Goal: Task Accomplishment & Management: Complete application form

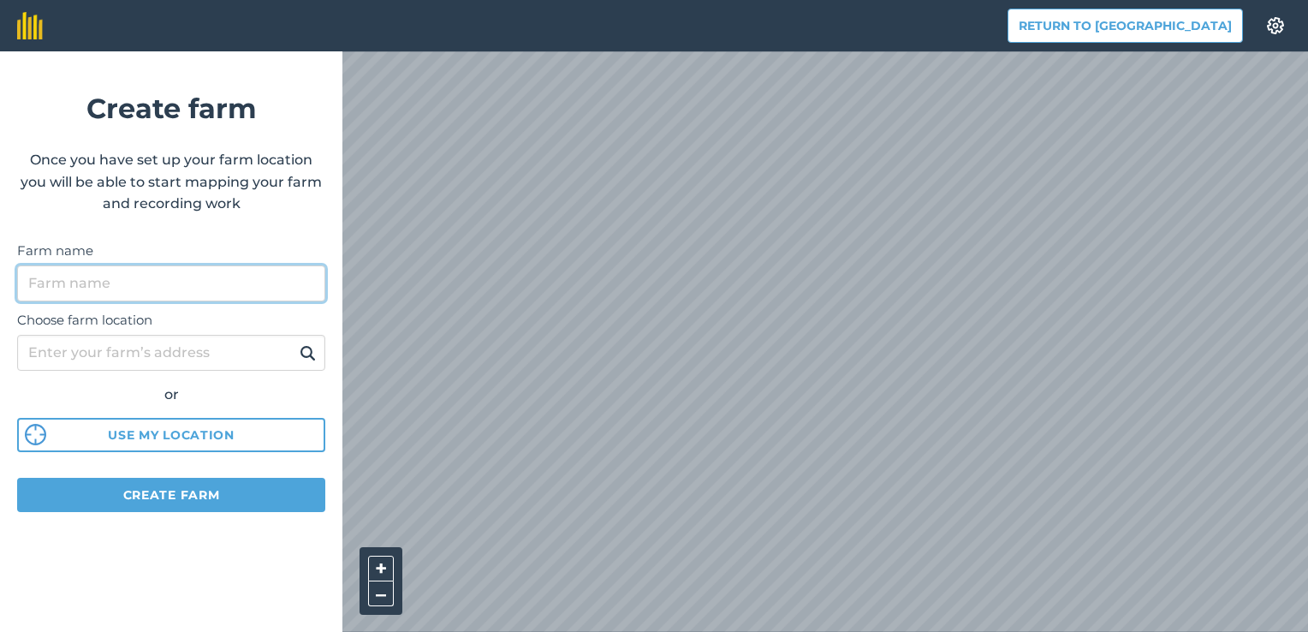
click at [174, 279] on input "Farm name" at bounding box center [171, 283] width 308 height 36
type input "[PERSON_NAME]"
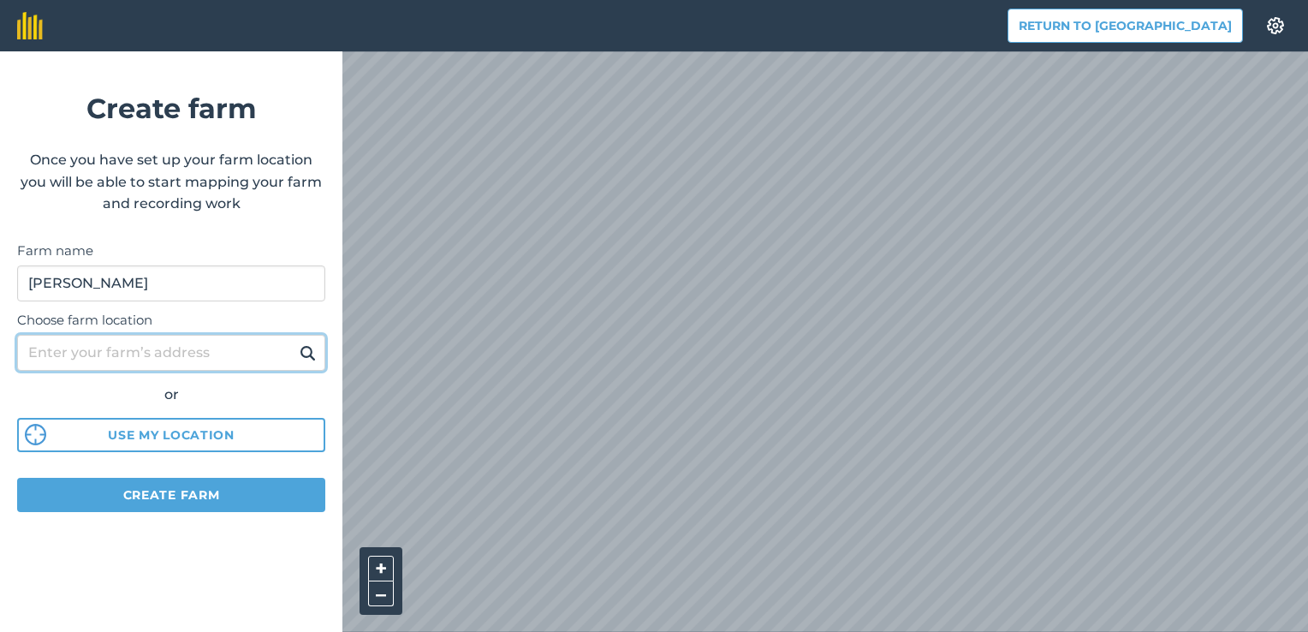
click at [229, 352] on input "Choose farm location" at bounding box center [171, 353] width 308 height 36
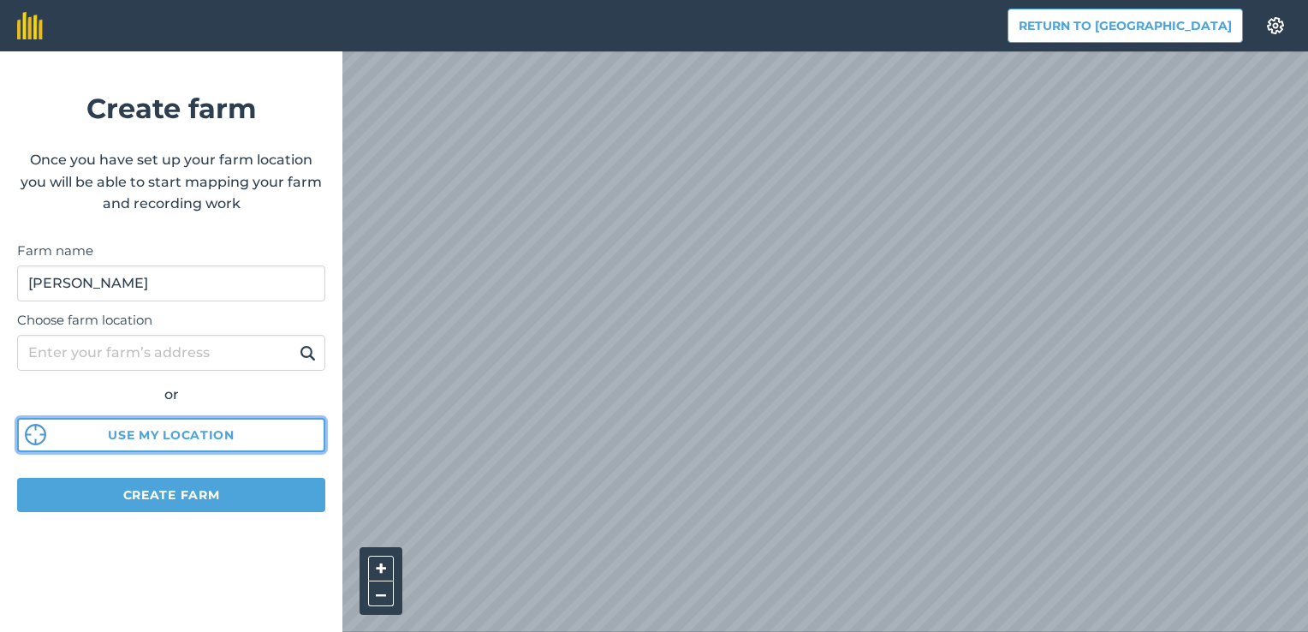
click at [216, 443] on button "Use my location" at bounding box center [171, 435] width 308 height 34
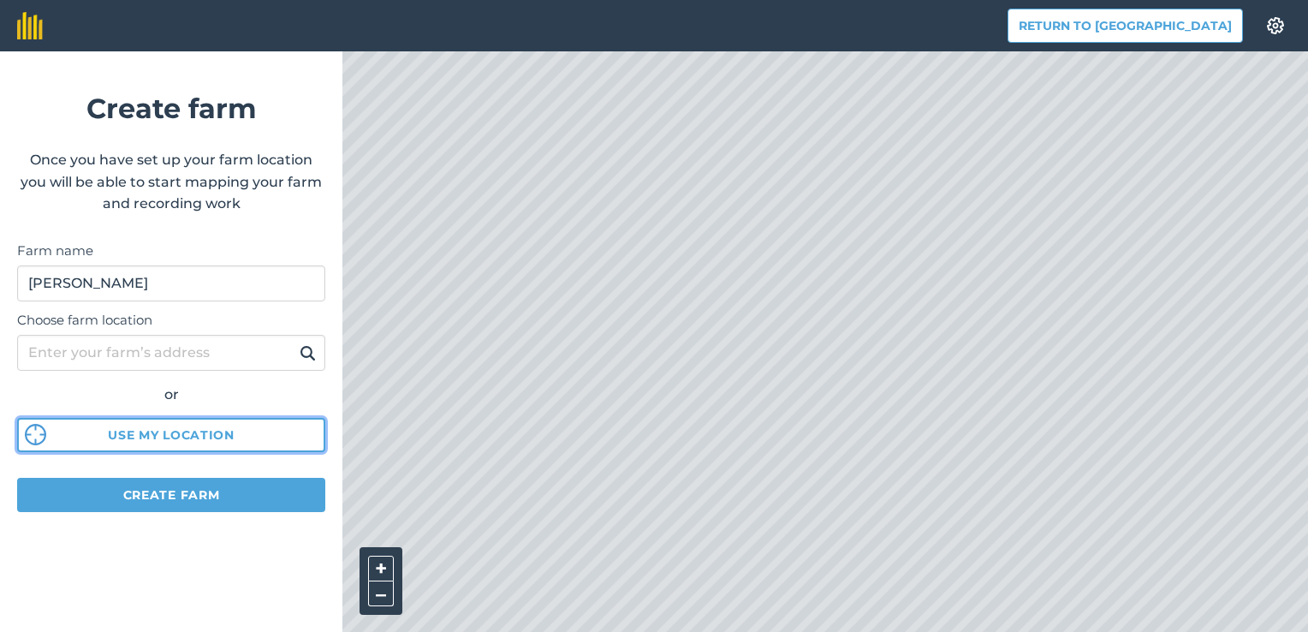
click at [205, 433] on button "Use my location" at bounding box center [171, 435] width 308 height 34
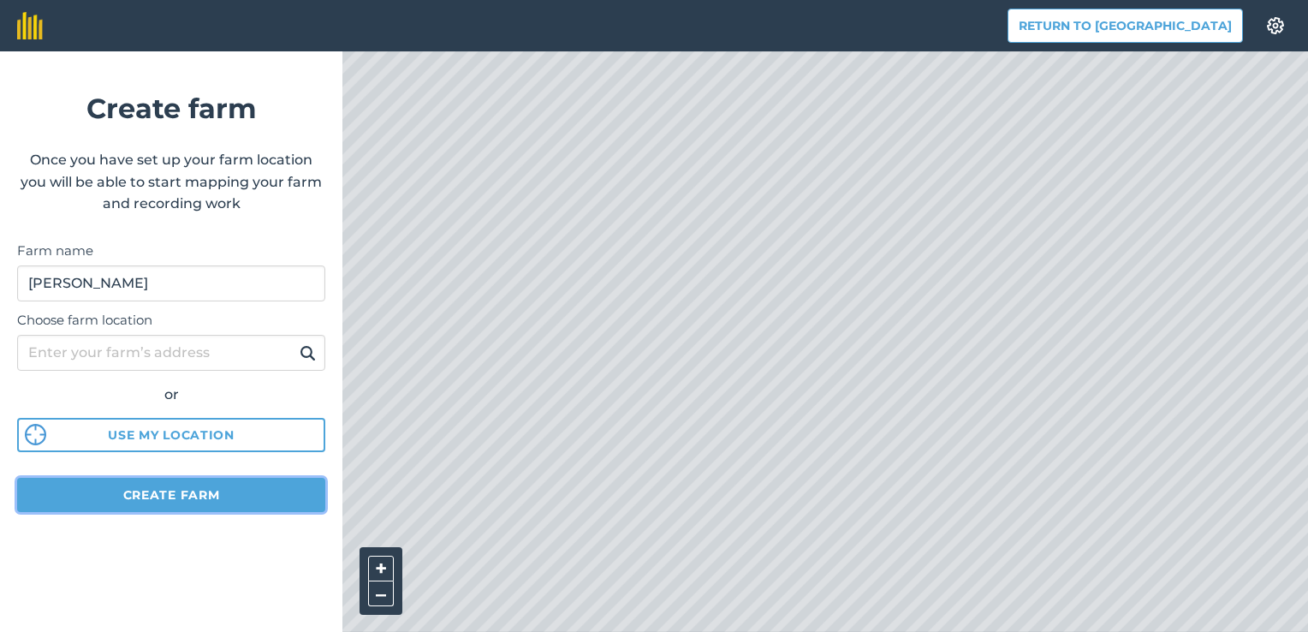
click at [146, 501] on button "Create farm" at bounding box center [171, 495] width 308 height 34
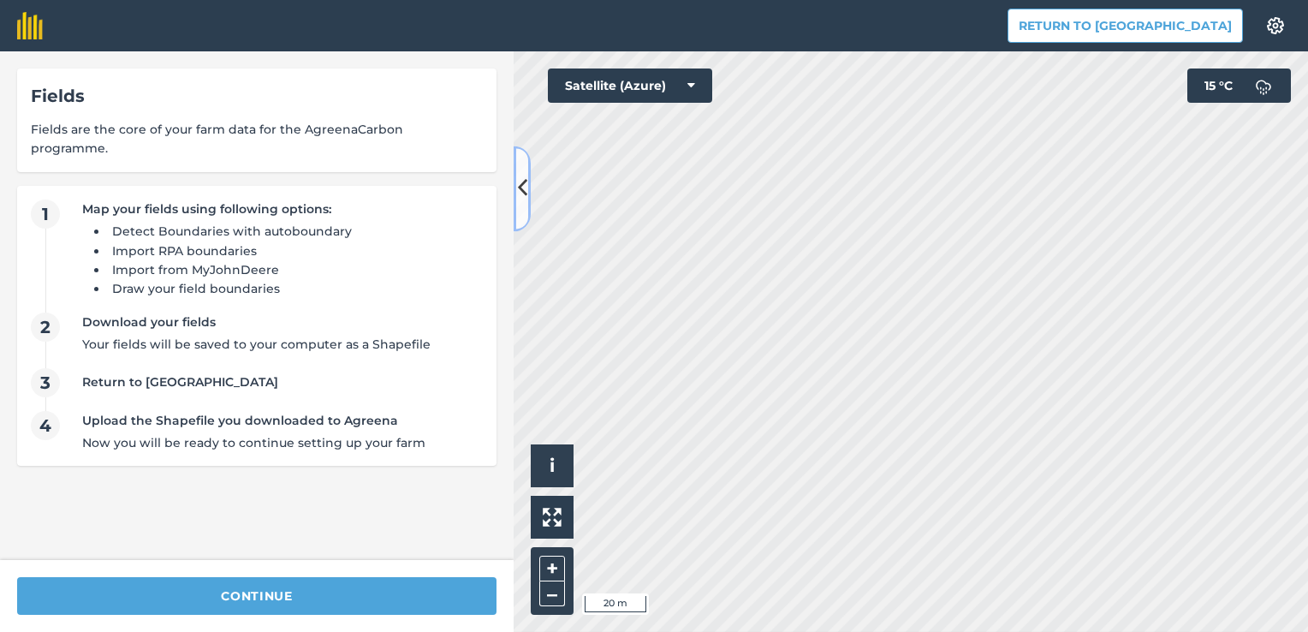
click at [516, 187] on button at bounding box center [522, 189] width 17 height 86
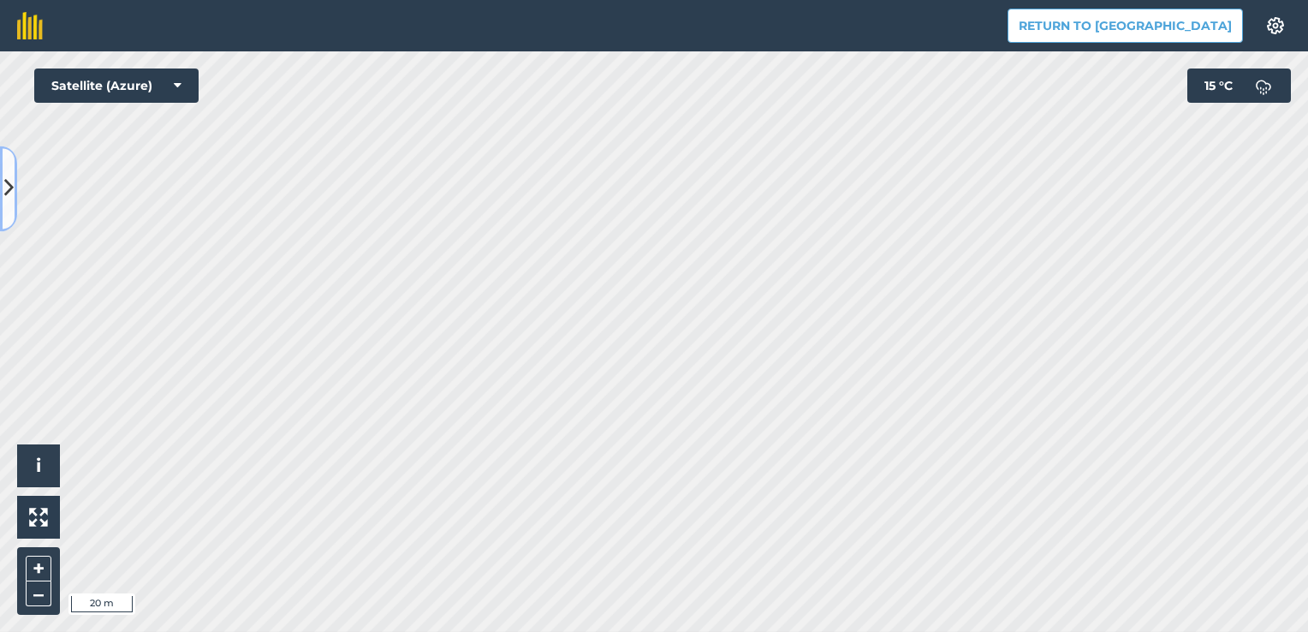
click at [3, 190] on button at bounding box center [8, 189] width 17 height 86
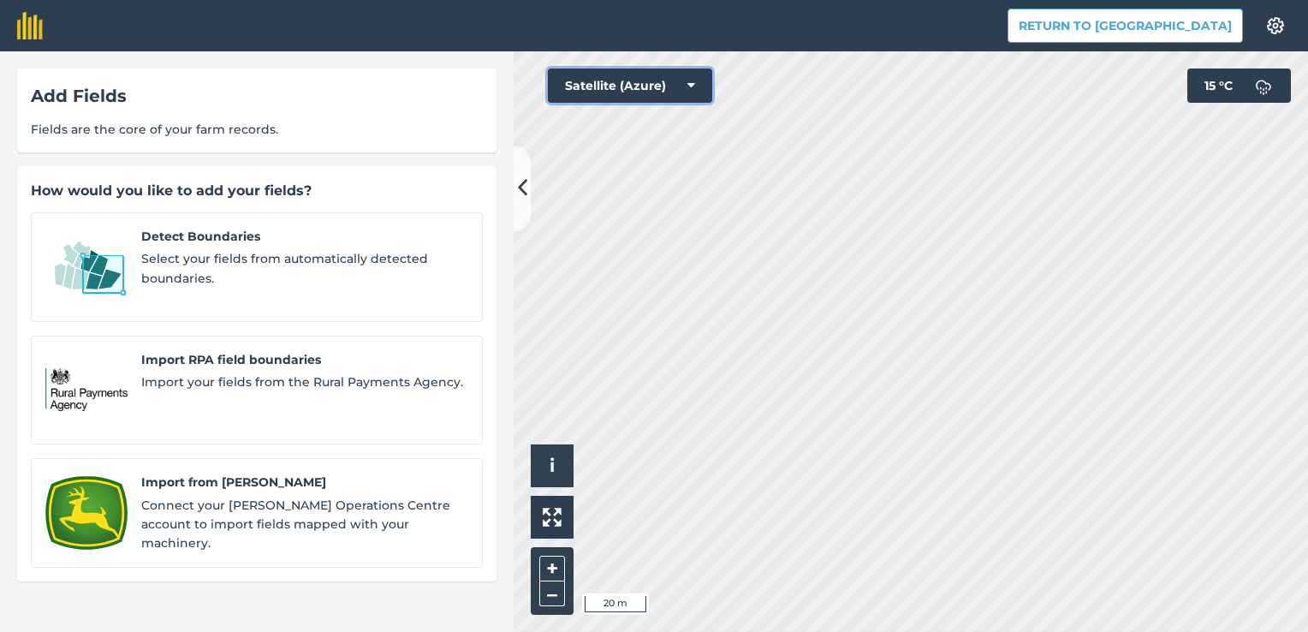
click at [598, 90] on button "Satellite (Azure)" at bounding box center [630, 85] width 164 height 34
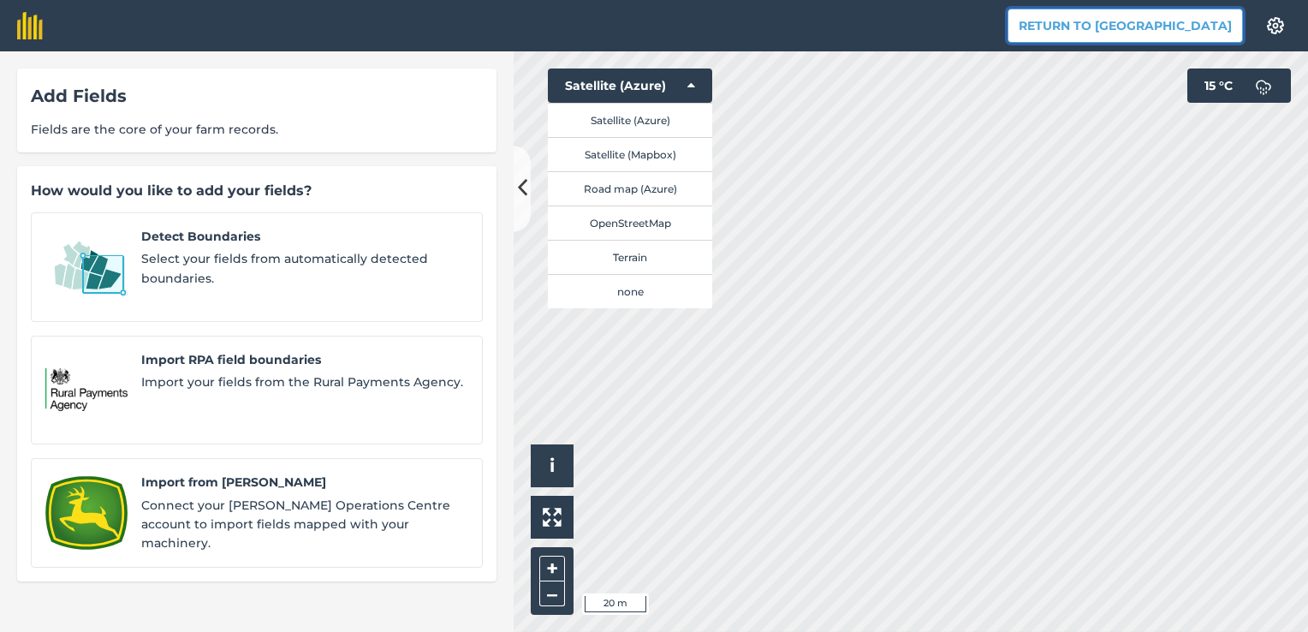
click at [1163, 25] on button "Return to [GEOGRAPHIC_DATA]" at bounding box center [1125, 26] width 235 height 34
click at [513, 190] on div "Add Fields Fields are the core of your farm records. How would you like to add …" at bounding box center [257, 341] width 514 height 580
